Goal: Task Accomplishment & Management: Manage account settings

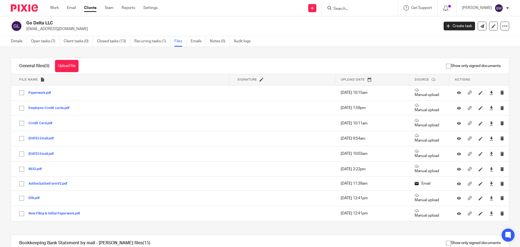
click at [96, 6] on link "Clients" at bounding box center [90, 7] width 12 height 5
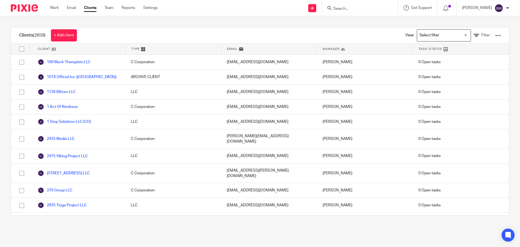
click at [341, 6] on input "Search" at bounding box center [357, 8] width 49 height 5
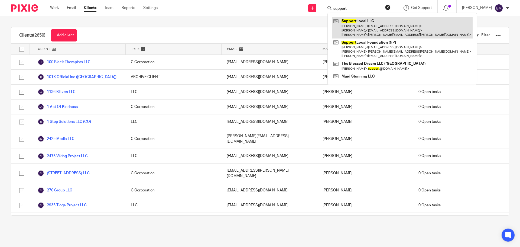
type input "support"
click at [356, 24] on link at bounding box center [401, 27] width 141 height 21
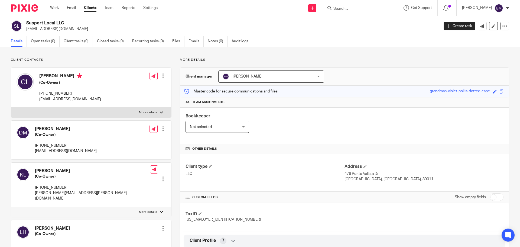
click at [493, 197] on input "checkbox" at bounding box center [496, 197] width 14 height 8
checkbox input "true"
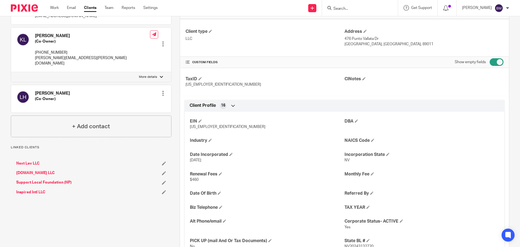
scroll to position [135, 0]
click at [90, 8] on link "Clients" at bounding box center [90, 7] width 12 height 5
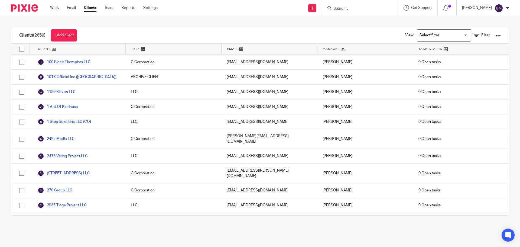
click at [350, 6] on input "Search" at bounding box center [357, 8] width 49 height 5
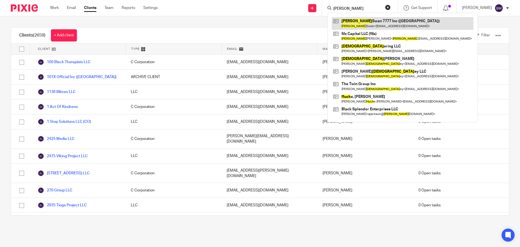
type input "chuck"
click at [367, 24] on link at bounding box center [402, 23] width 142 height 12
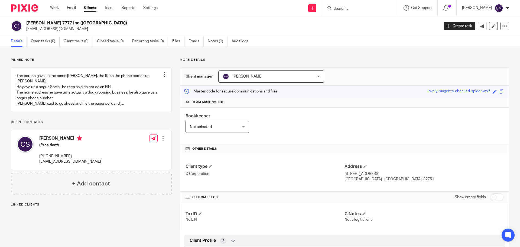
drag, startPoint x: 25, startPoint y: 29, endPoint x: 62, endPoint y: 31, distance: 36.8
click at [62, 31] on div "Chuck Swan 7777 Inc (FL) c2551rs@gmail.com" at bounding box center [223, 25] width 424 height 11
copy p "[EMAIL_ADDRESS][DOMAIN_NAME]"
click at [493, 197] on input "checkbox" at bounding box center [496, 197] width 14 height 8
checkbox input "true"
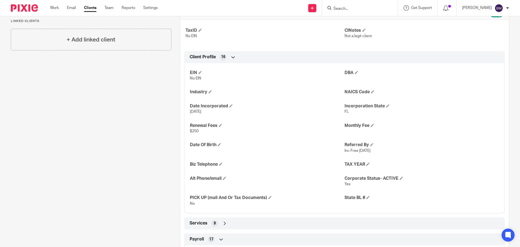
scroll to position [189, 0]
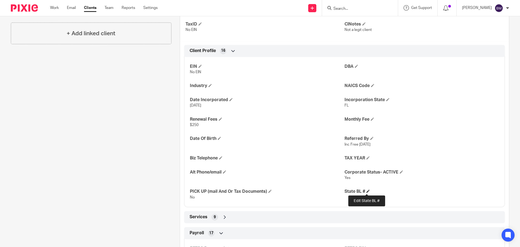
click at [366, 192] on span at bounding box center [367, 190] width 3 height 3
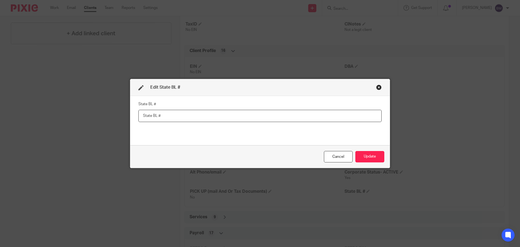
paste input "P25000047668"
type input "P25000047668"
click at [362, 159] on button "Update" at bounding box center [369, 157] width 29 height 12
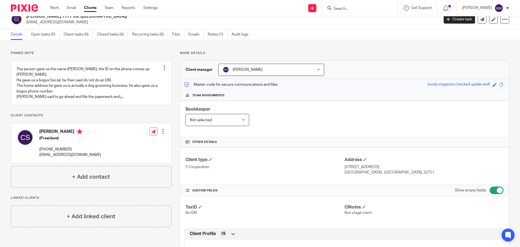
scroll to position [0, 0]
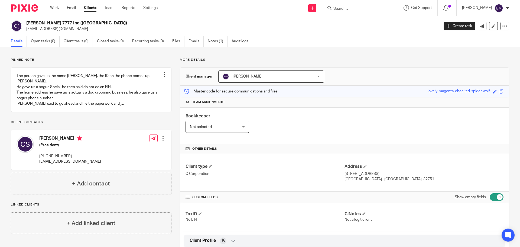
click at [88, 8] on link "Clients" at bounding box center [90, 7] width 12 height 5
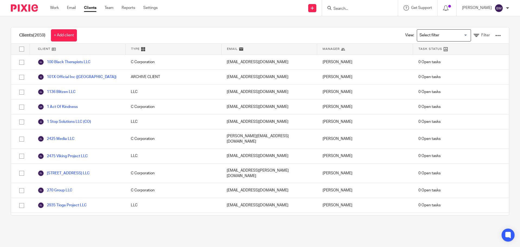
click at [351, 8] on input "Search" at bounding box center [357, 8] width 49 height 5
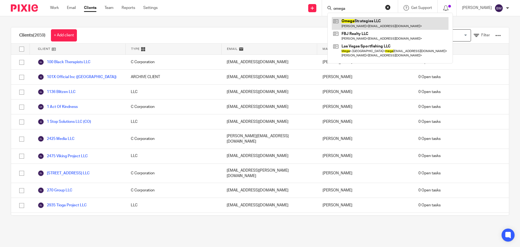
type input "omega"
click at [367, 24] on link at bounding box center [389, 23] width 117 height 12
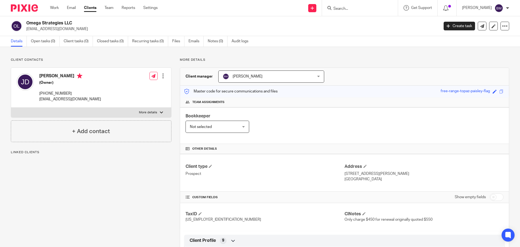
drag, startPoint x: 27, startPoint y: 21, endPoint x: 74, endPoint y: 24, distance: 46.6
click at [74, 24] on h2 "Omega Strategies LLC" at bounding box center [189, 23] width 327 height 6
copy h2 "Omega Strategies LLC"
click at [493, 195] on input "checkbox" at bounding box center [496, 197] width 14 height 8
checkbox input "true"
